Goal: Check status: Check status

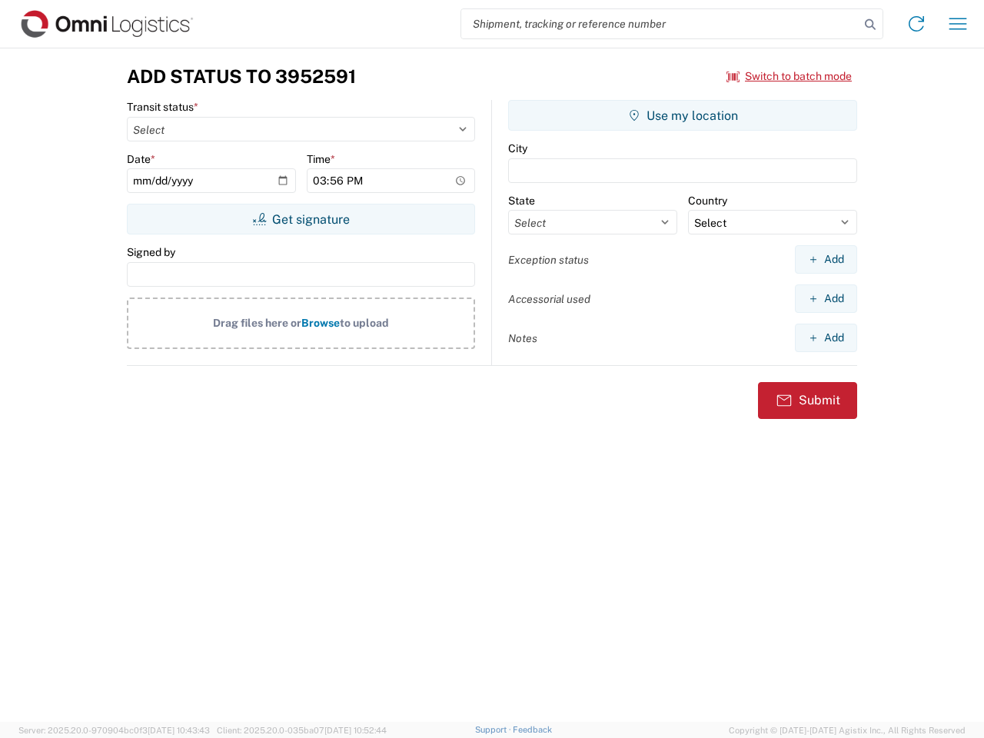
click at [660, 24] on input "search" at bounding box center [660, 23] width 398 height 29
click at [870, 25] on icon at bounding box center [870, 25] width 22 height 22
click at [916, 24] on icon at bounding box center [916, 24] width 25 height 25
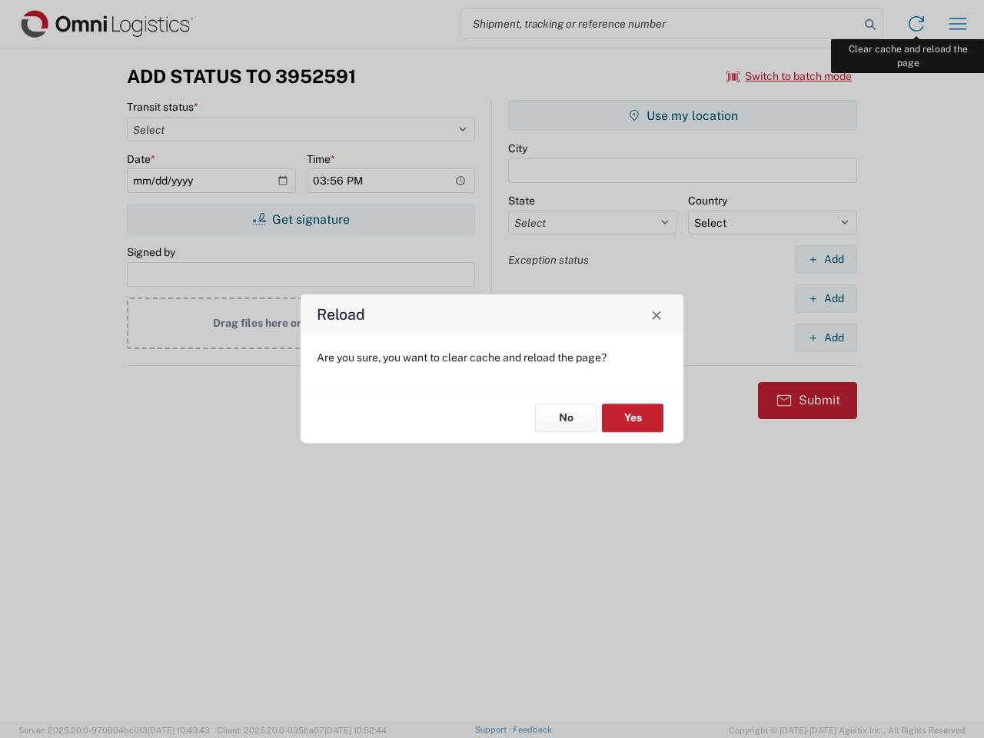
click at [958, 24] on div "Reload Are you sure, you want to clear cache and reload the page? No Yes" at bounding box center [492, 369] width 984 height 738
click at [789, 76] on div "Reload Are you sure, you want to clear cache and reload the page? No Yes" at bounding box center [492, 369] width 984 height 738
click at [300, 219] on div "Reload Are you sure, you want to clear cache and reload the page? No Yes" at bounding box center [492, 369] width 984 height 738
click at [682, 115] on div "Reload Are you sure, you want to clear cache and reload the page? No Yes" at bounding box center [492, 369] width 984 height 738
click at [825, 259] on div "Reload Are you sure, you want to clear cache and reload the page? No Yes" at bounding box center [492, 369] width 984 height 738
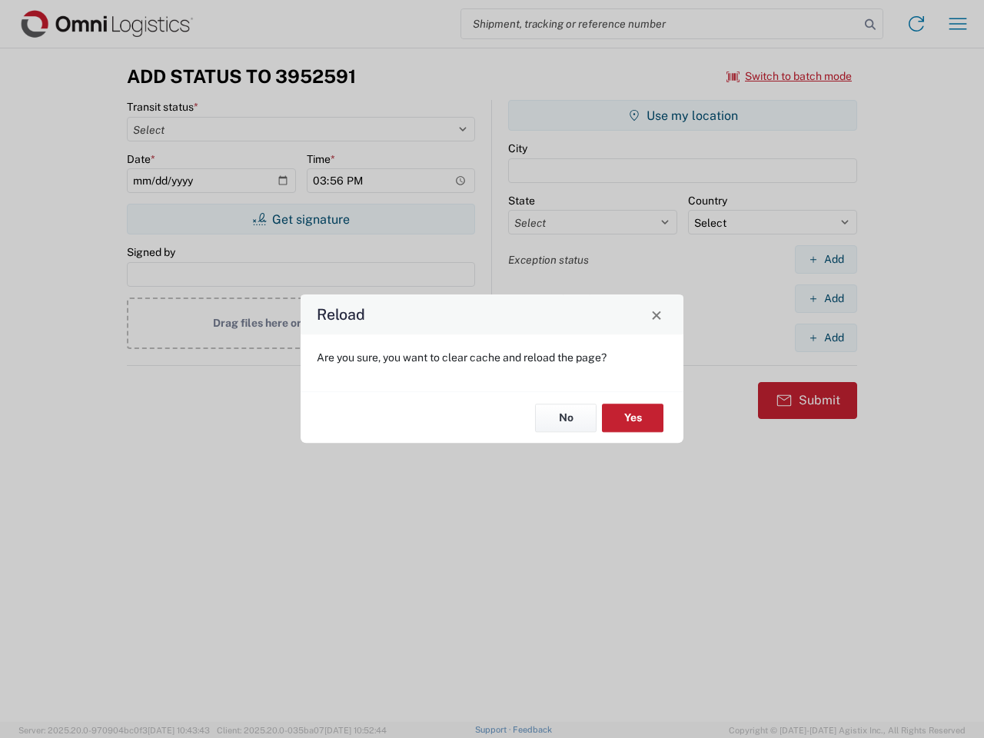
click at [825, 298] on div "Reload Are you sure, you want to clear cache and reload the page? No Yes" at bounding box center [492, 369] width 984 height 738
click at [825, 337] on div "Reload Are you sure, you want to clear cache and reload the page? No Yes" at bounding box center [492, 369] width 984 height 738
